Goal: Obtain resource: Download file/media

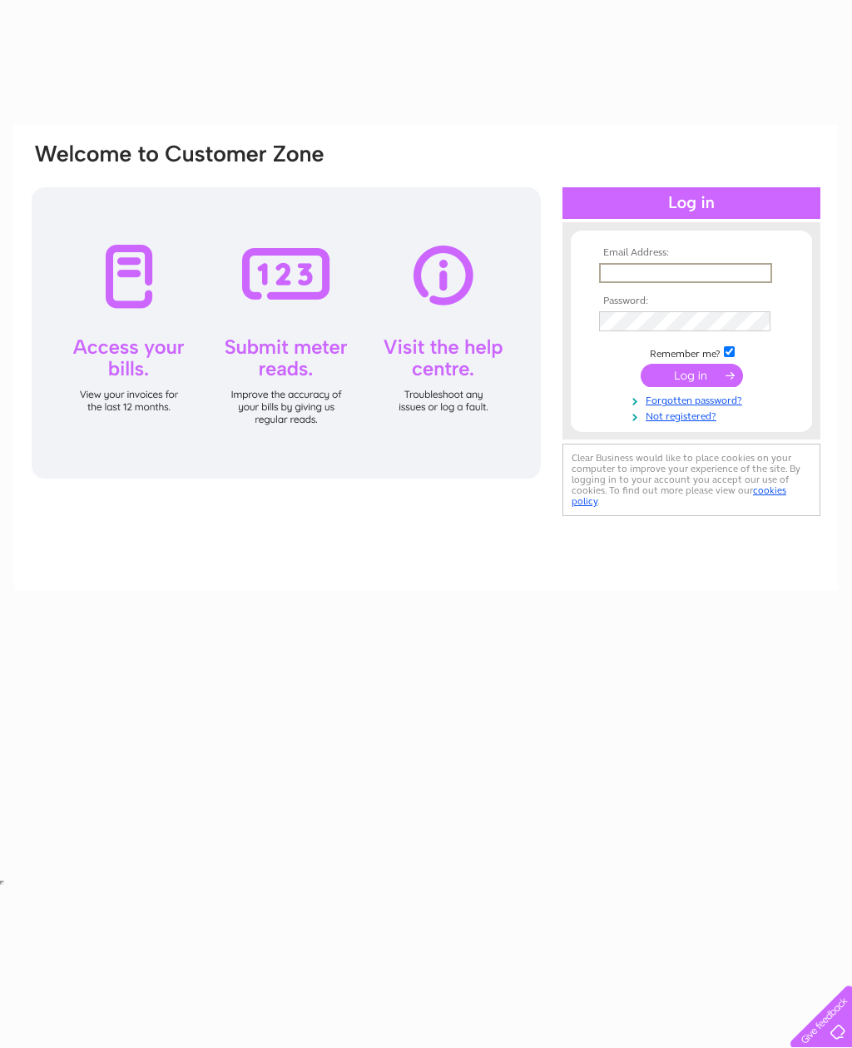
click at [693, 263] on input "text" at bounding box center [685, 273] width 173 height 20
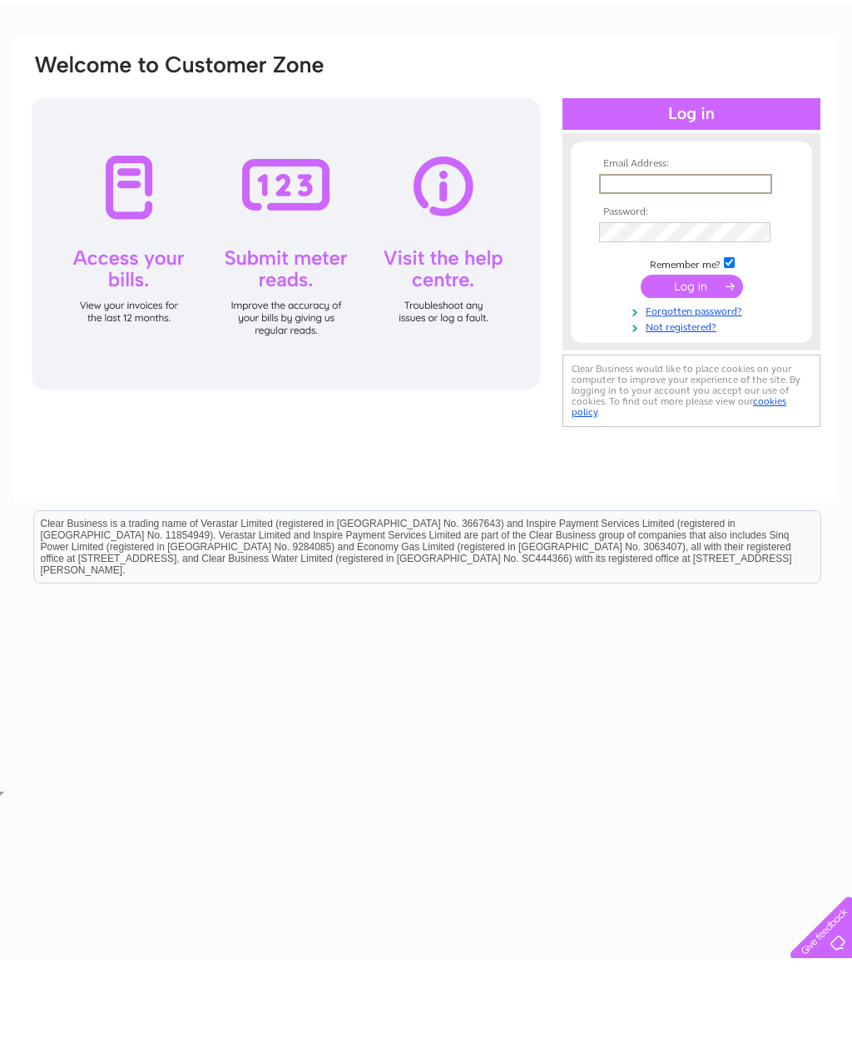
type input "Beardedladytattoostudio@yahoo.com"
click at [692, 364] on input "submit" at bounding box center [692, 375] width 102 height 23
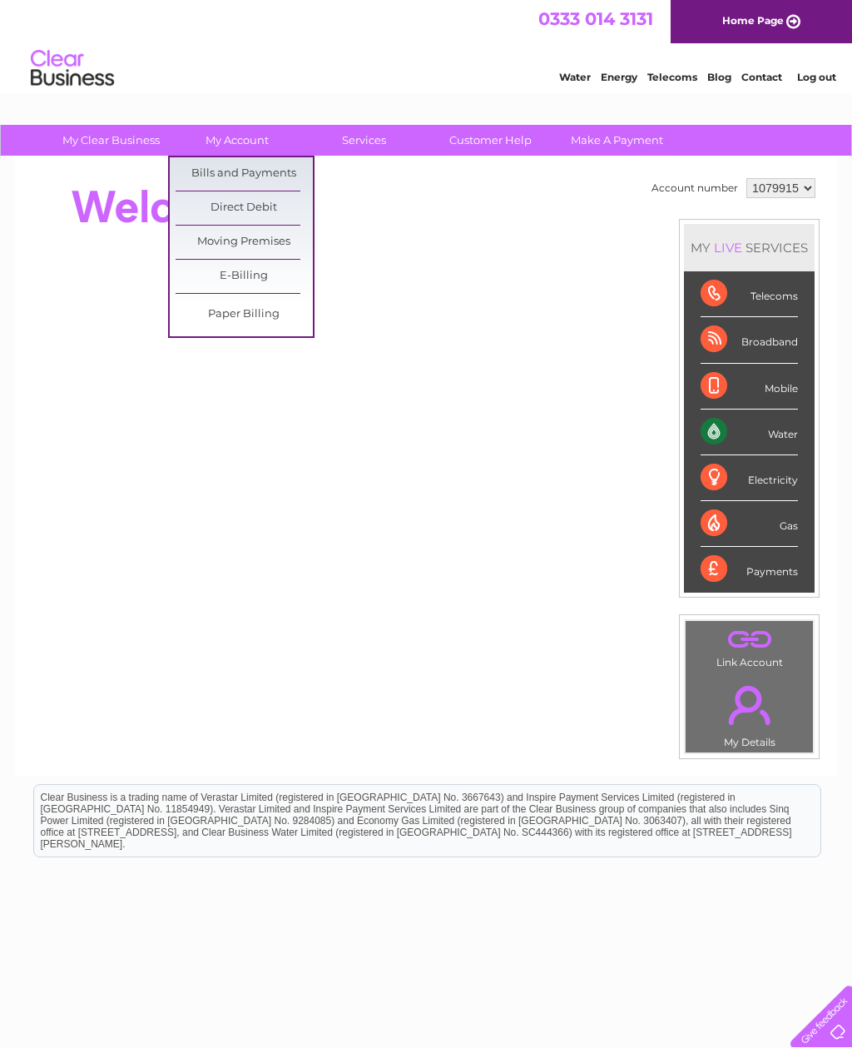
click at [275, 171] on link "Bills and Payments" at bounding box center [244, 173] width 137 height 33
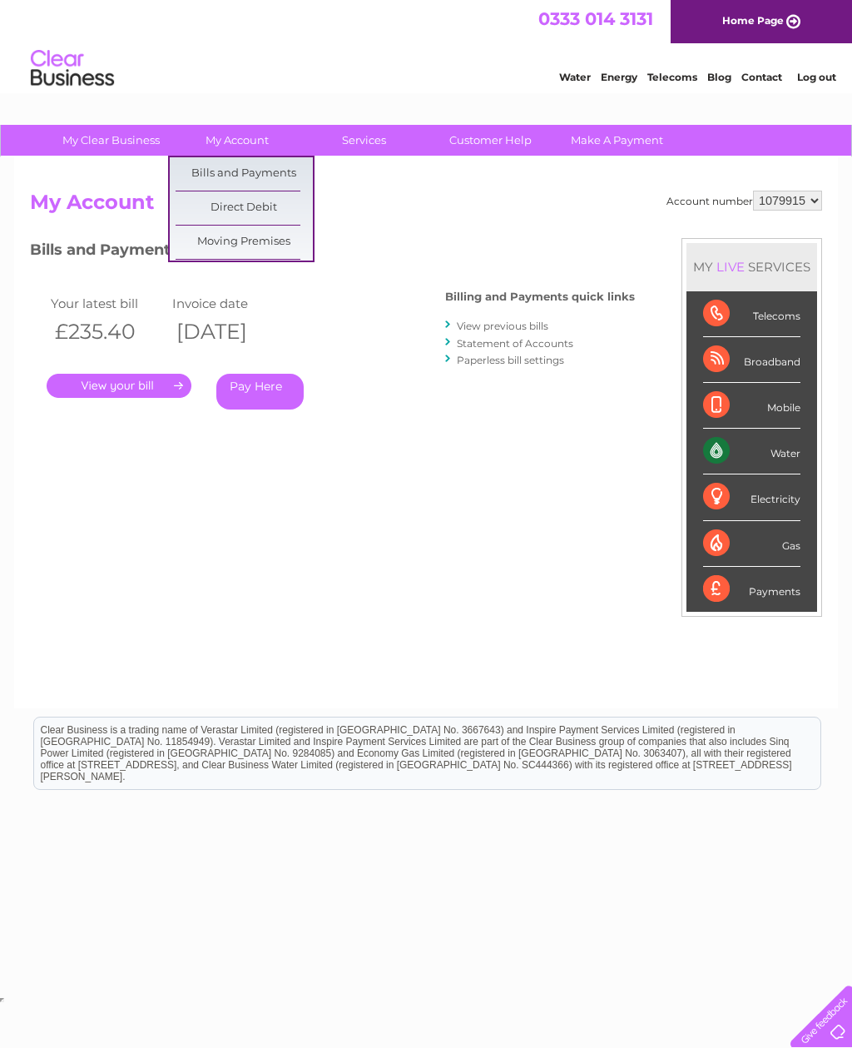
click at [534, 320] on link "View previous bills" at bounding box center [503, 326] width 92 height 12
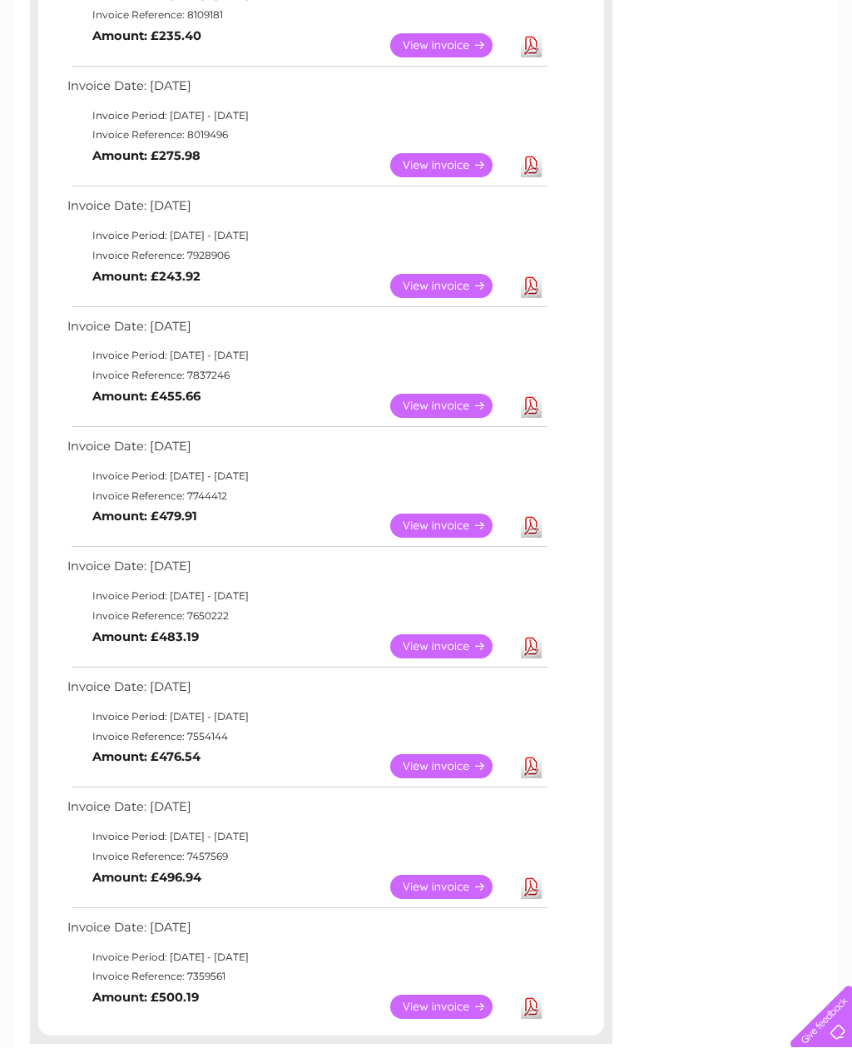
scroll to position [648, 0]
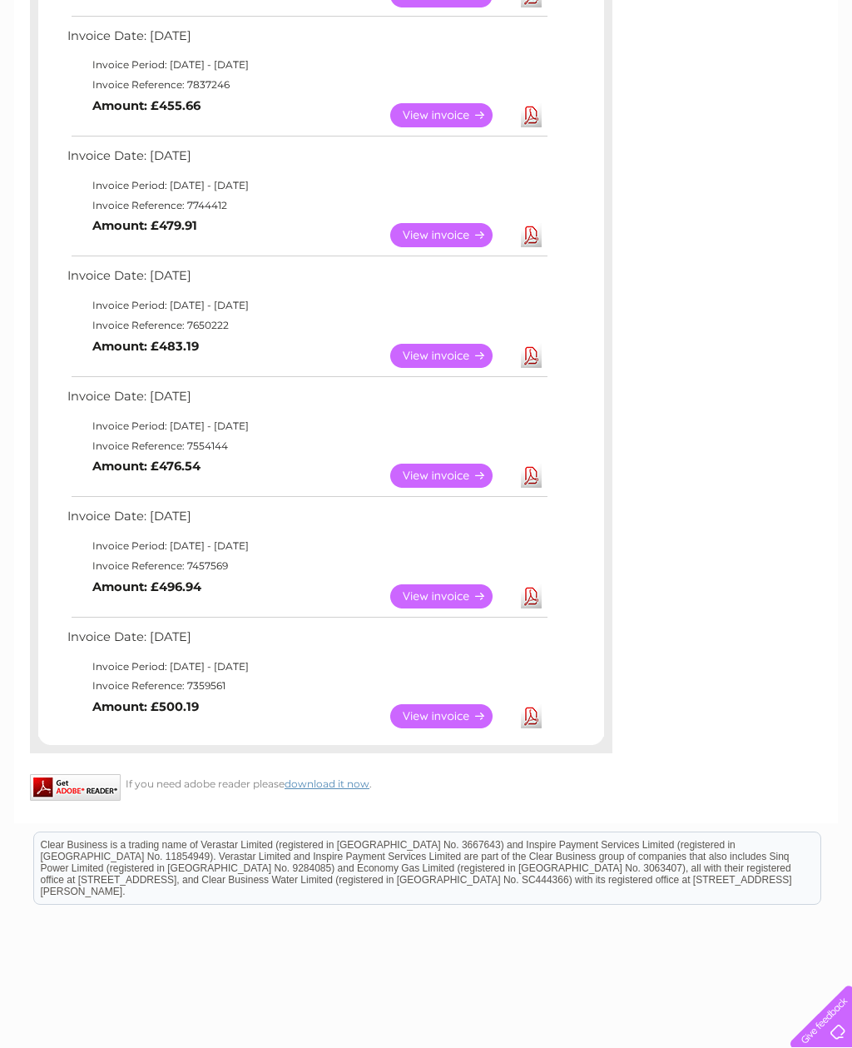
click at [534, 704] on link "Download" at bounding box center [531, 716] width 21 height 24
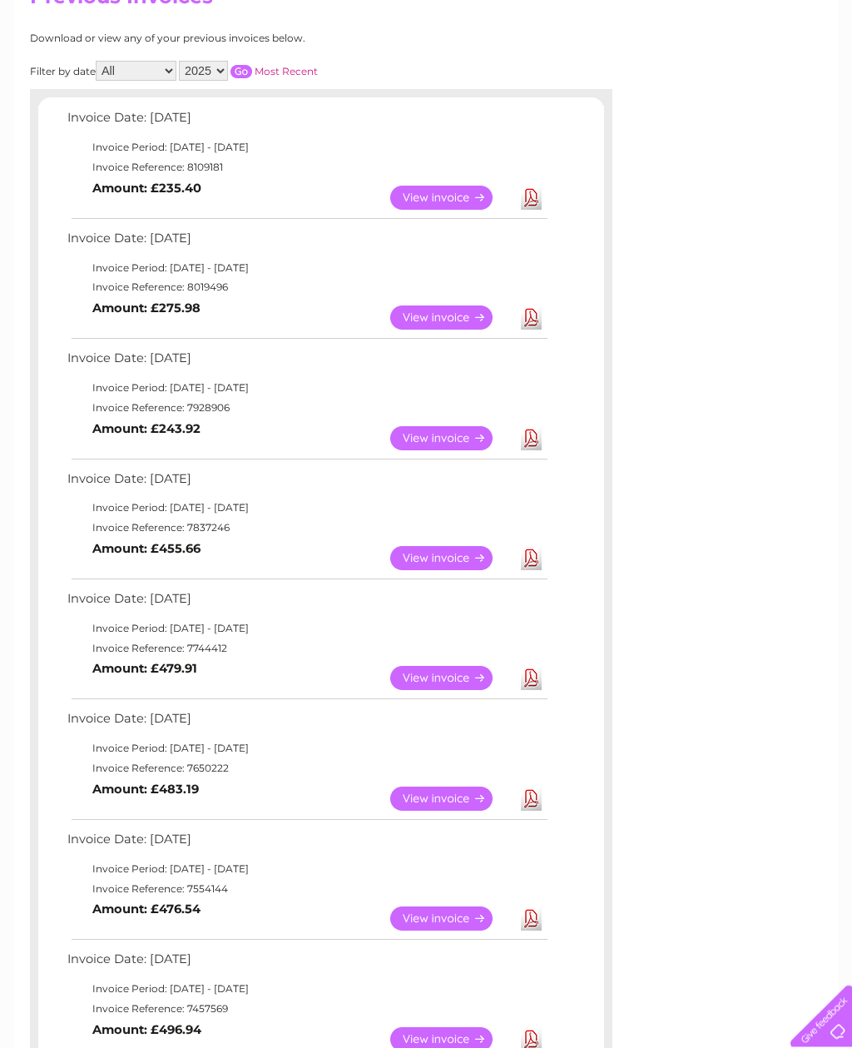
scroll to position [0, 0]
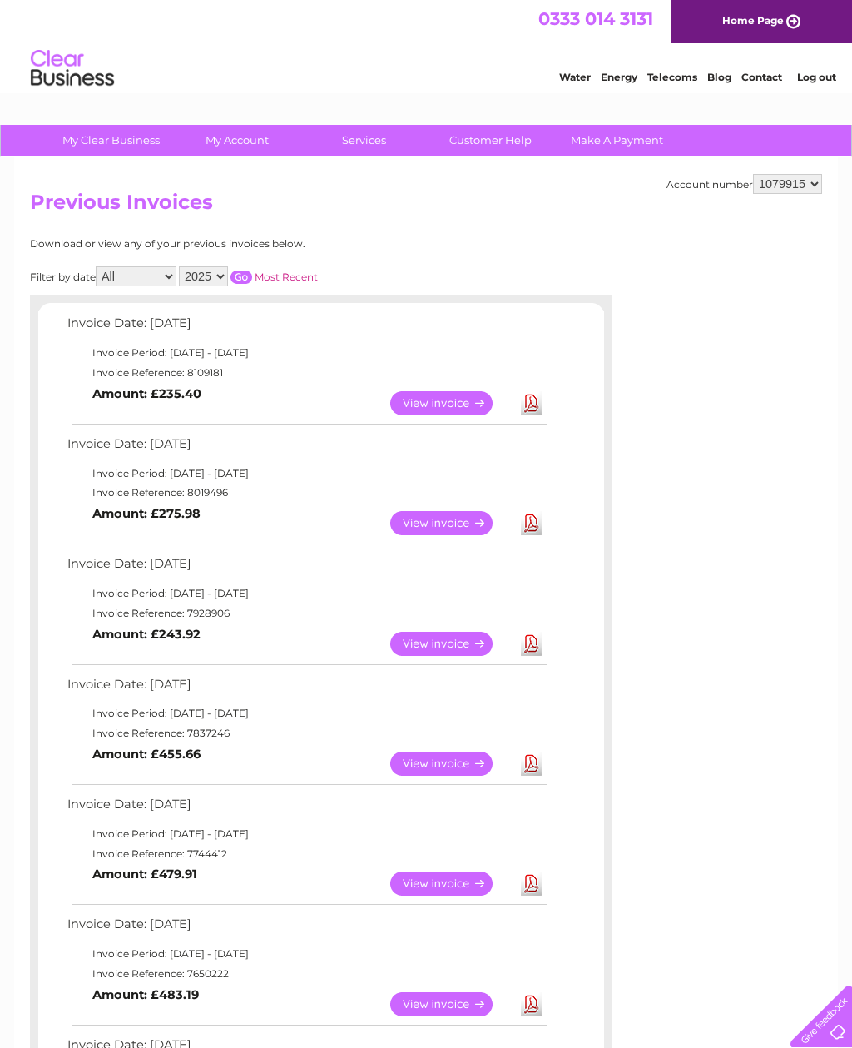
click at [826, 72] on link "Log out" at bounding box center [816, 77] width 39 height 12
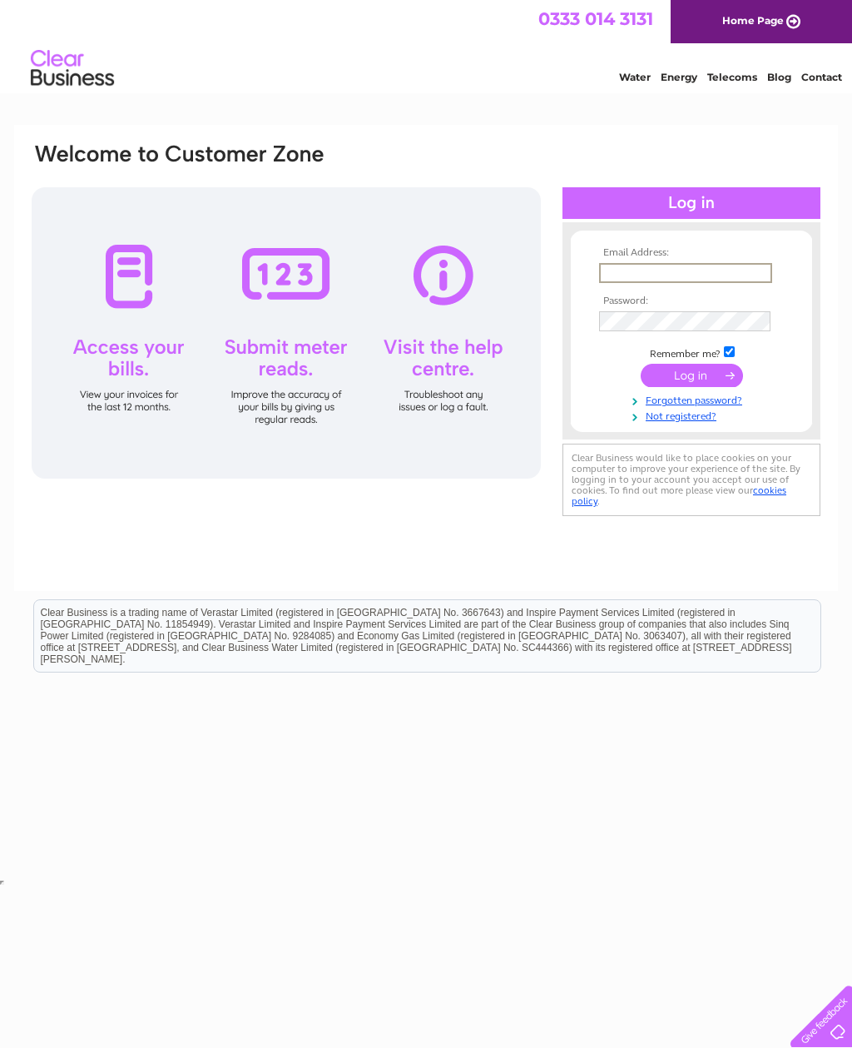
click at [648, 698] on html "Clear Business is a trading name of Verastar Limited (registered in [GEOGRAPHIC…" at bounding box center [426, 644] width 852 height 107
